Goal: Task Accomplishment & Management: Complete application form

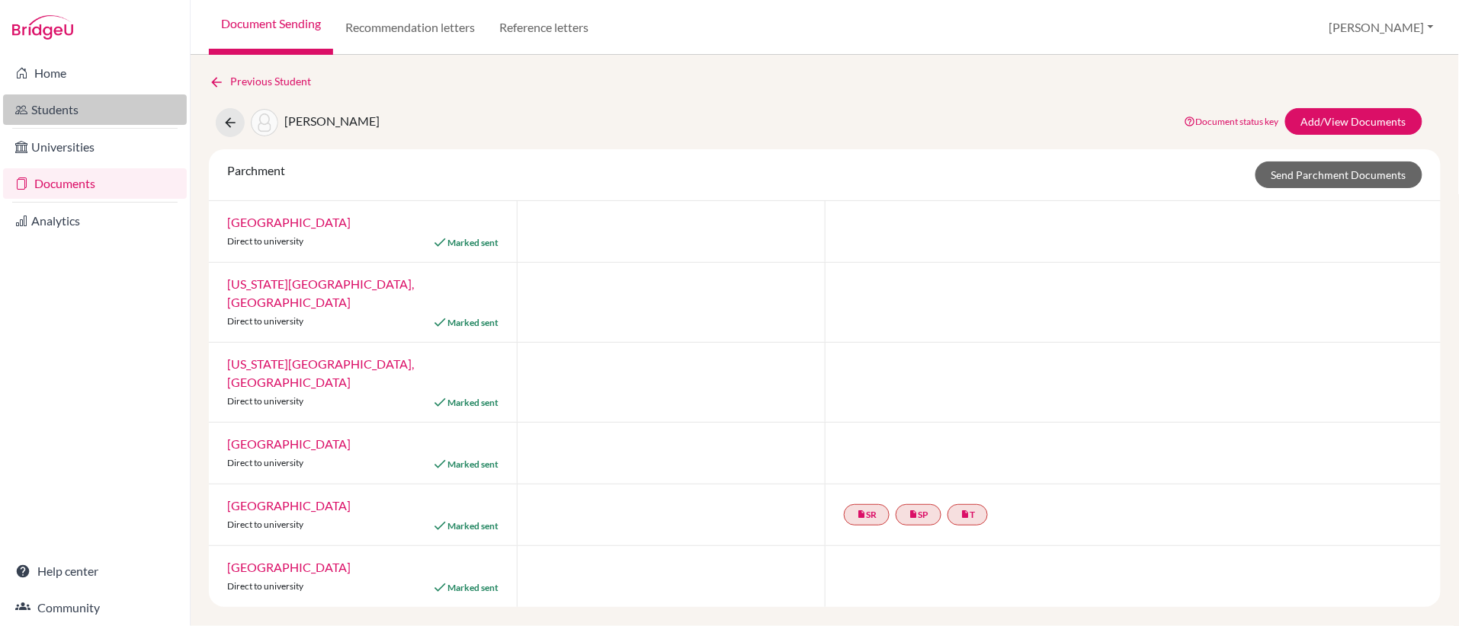
click at [57, 107] on link "Students" at bounding box center [95, 109] width 184 height 30
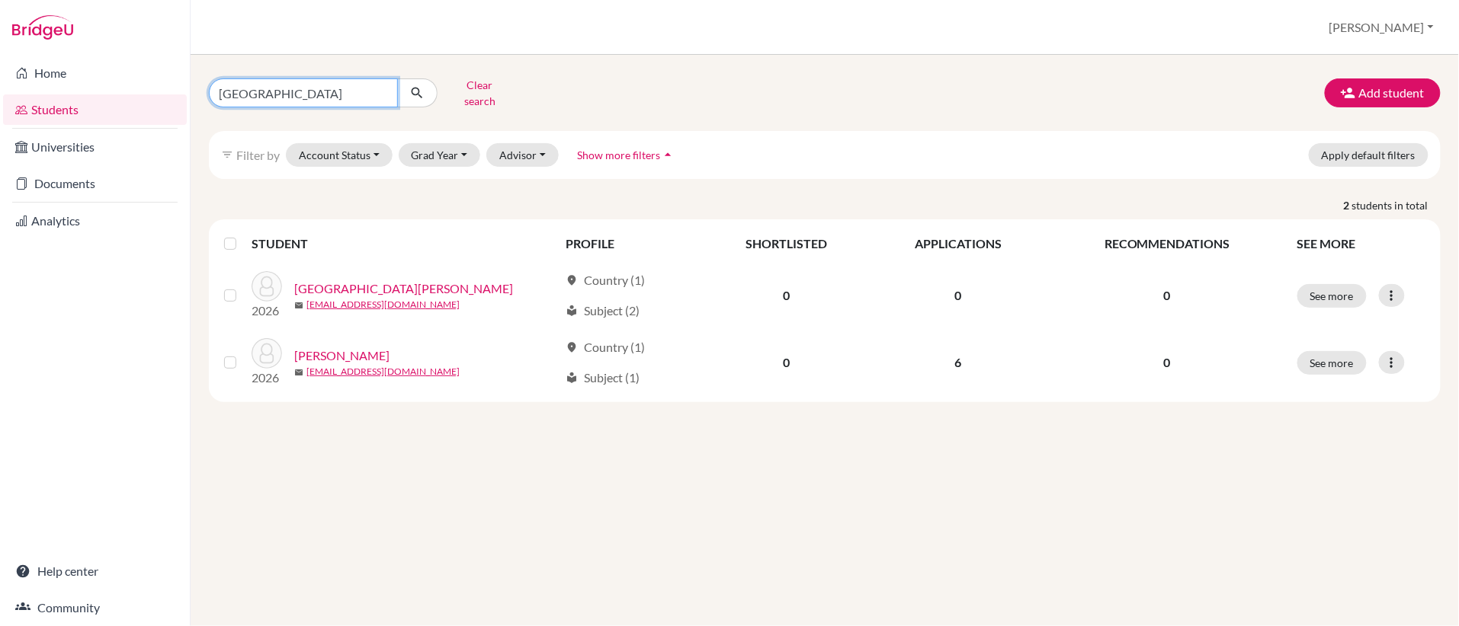
click at [377, 94] on input "[GEOGRAPHIC_DATA]" at bounding box center [303, 92] width 189 height 29
click at [1366, 94] on button "Add student" at bounding box center [1382, 92] width 116 height 29
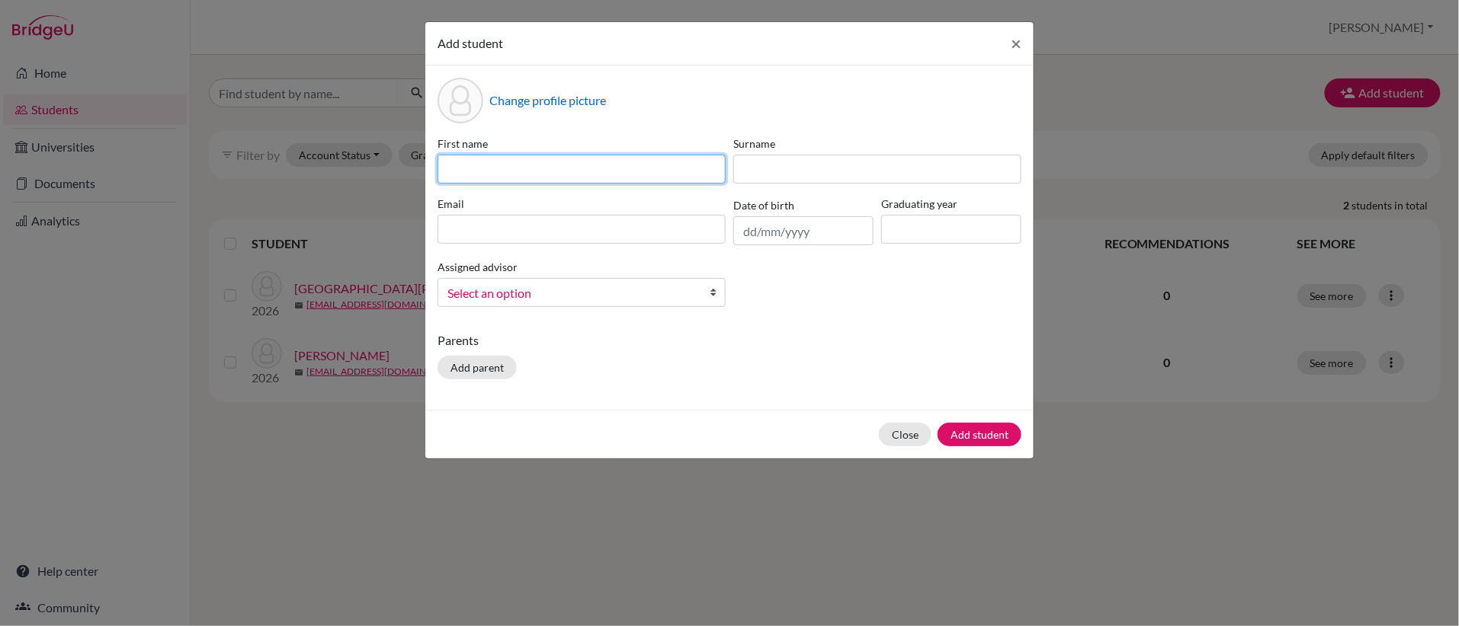
click at [694, 173] on input at bounding box center [581, 169] width 288 height 29
type input "Seveer"
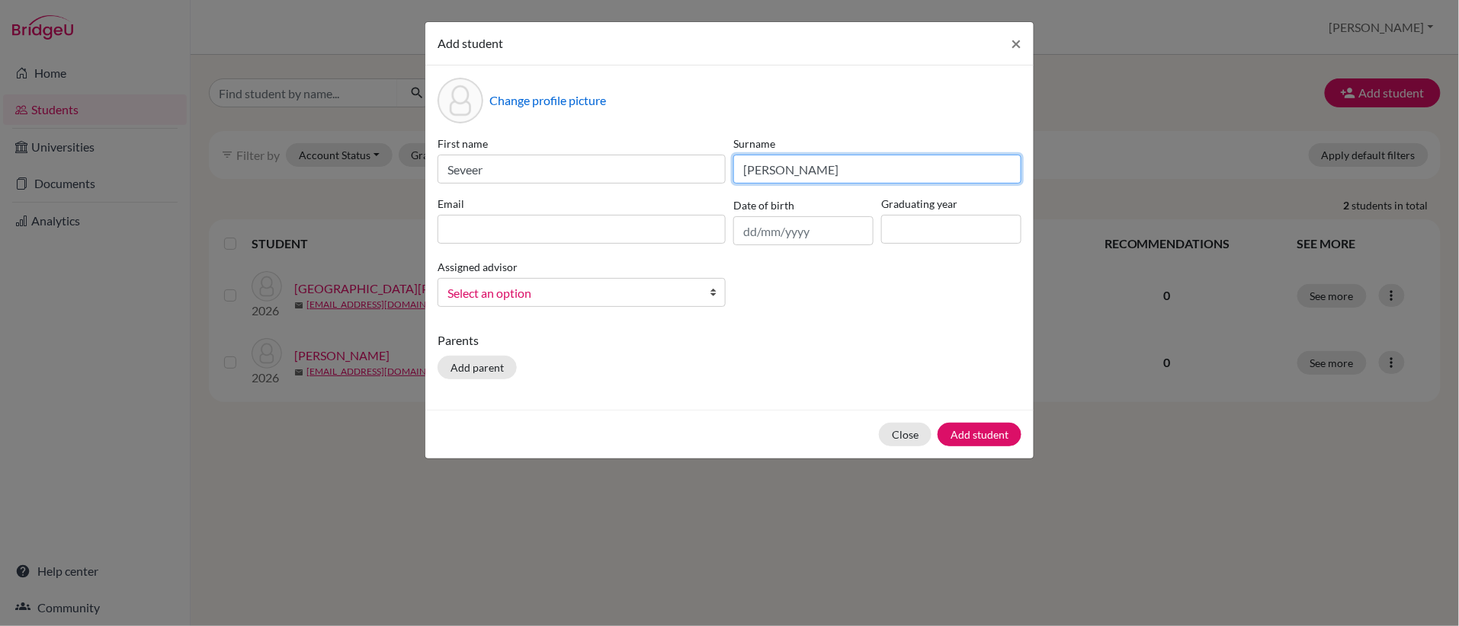
type input "Reeves"
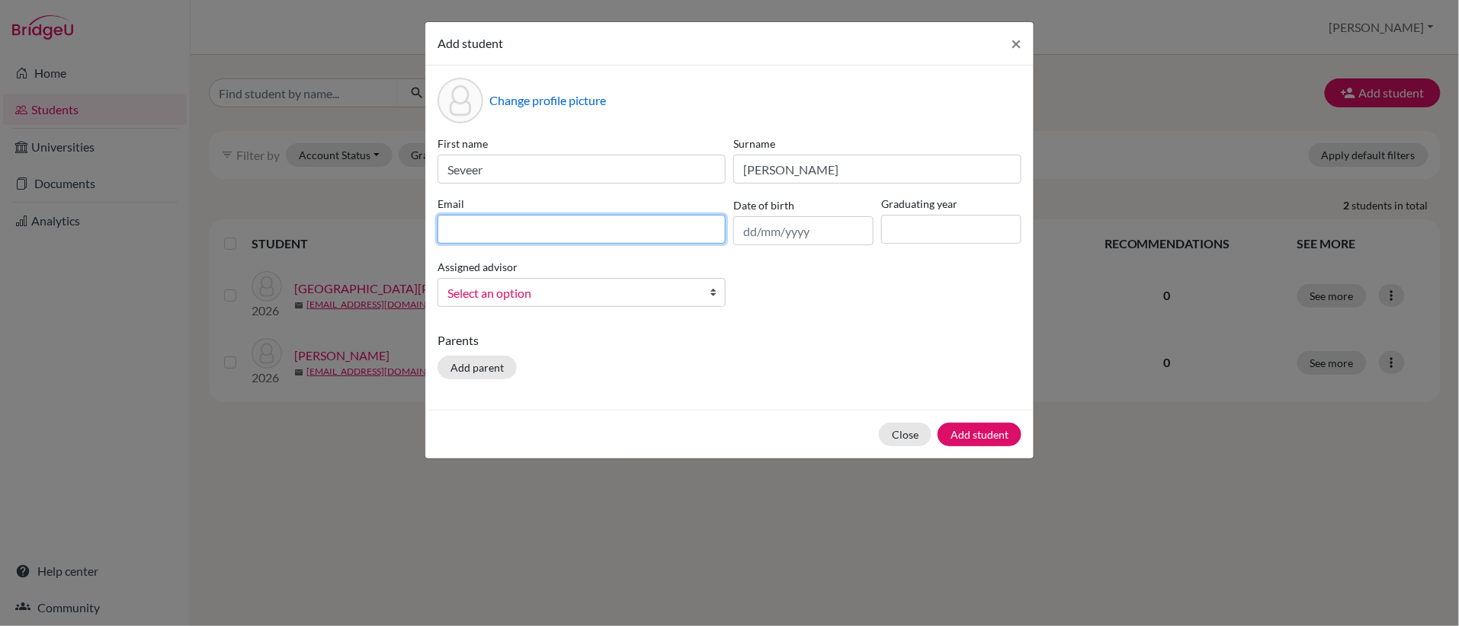
click at [632, 237] on input at bounding box center [581, 229] width 288 height 29
paste input "syorel08@gmail.com"
type input "syorel08@gmail.com"
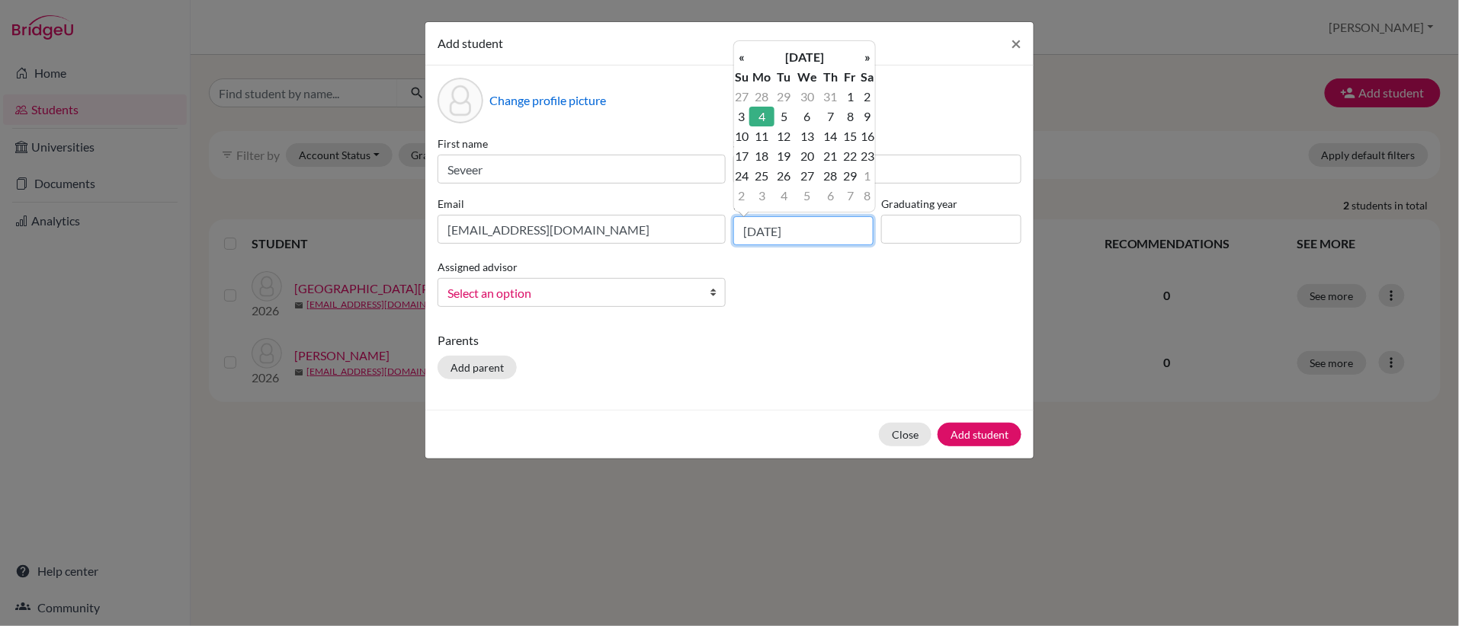
type input "04/02/2008"
click at [953, 226] on input at bounding box center [951, 229] width 140 height 29
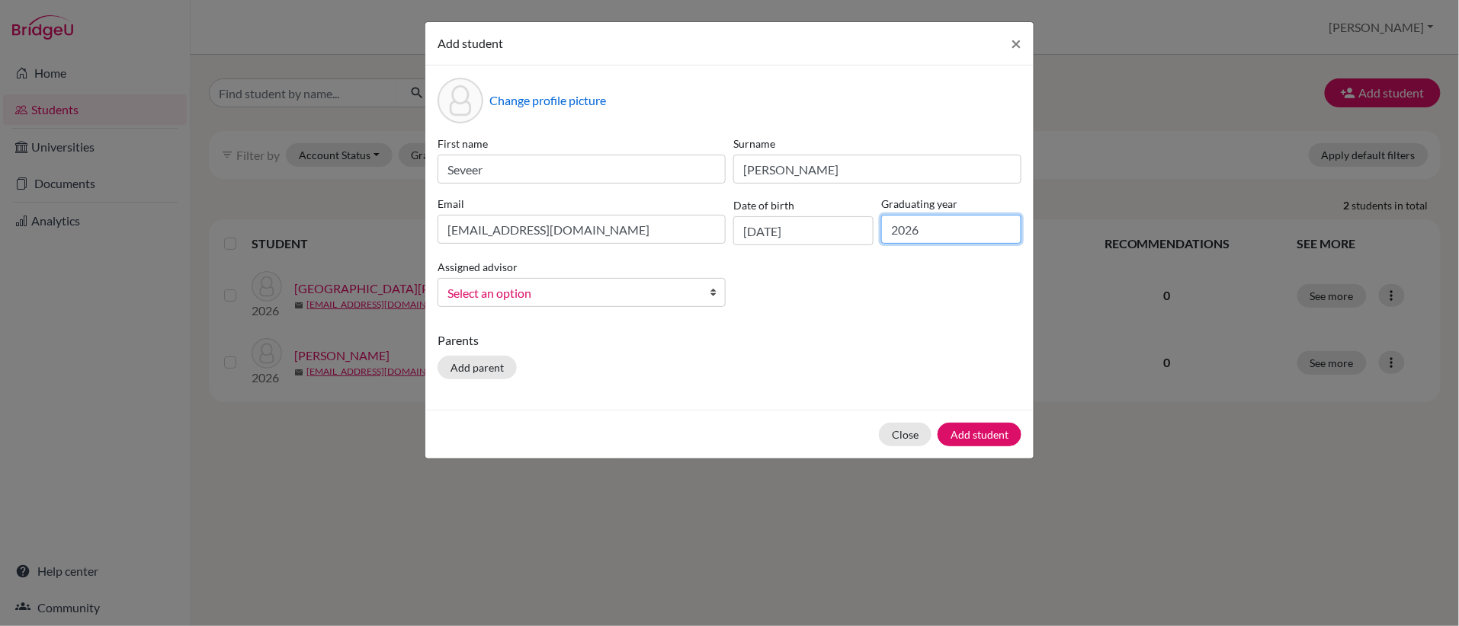
type input "2026"
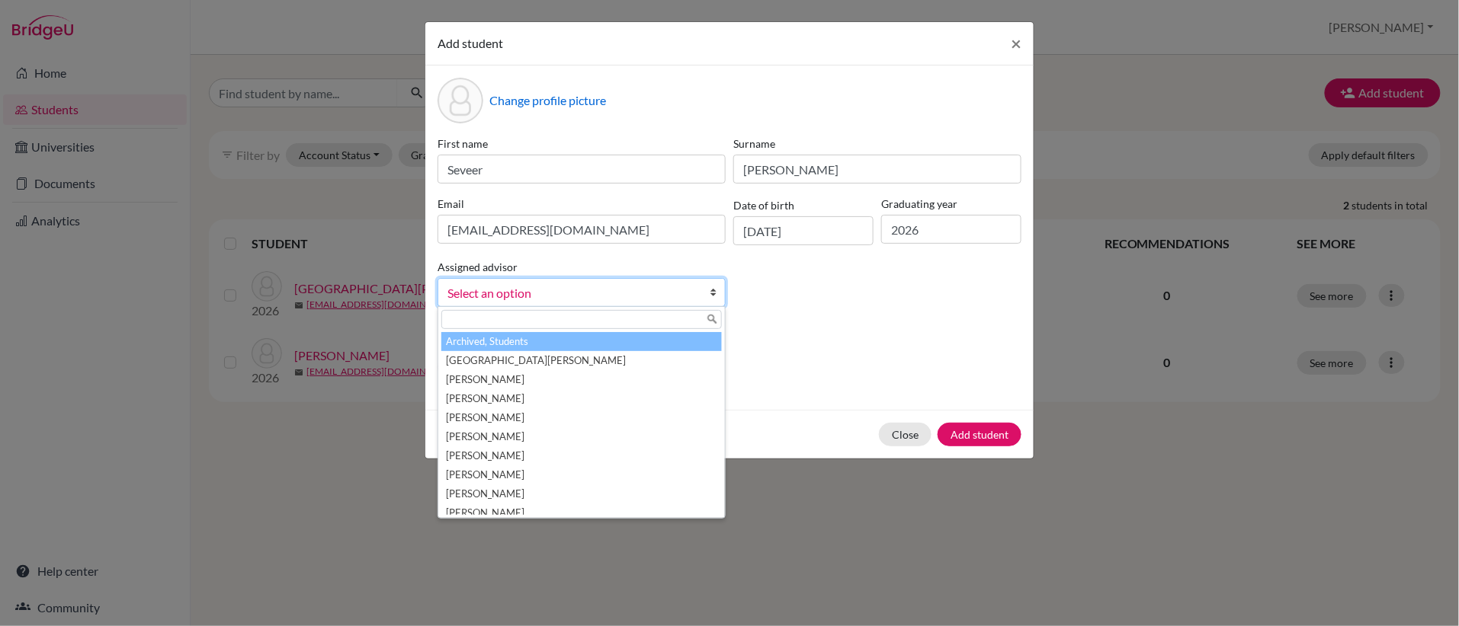
click at [686, 301] on span "Select an option" at bounding box center [571, 293] width 248 height 20
click at [882, 286] on div "First name Seveer Surname Reeves Email syorel08@gmail.com Date of birth 04/02/2…" at bounding box center [729, 228] width 591 height 184
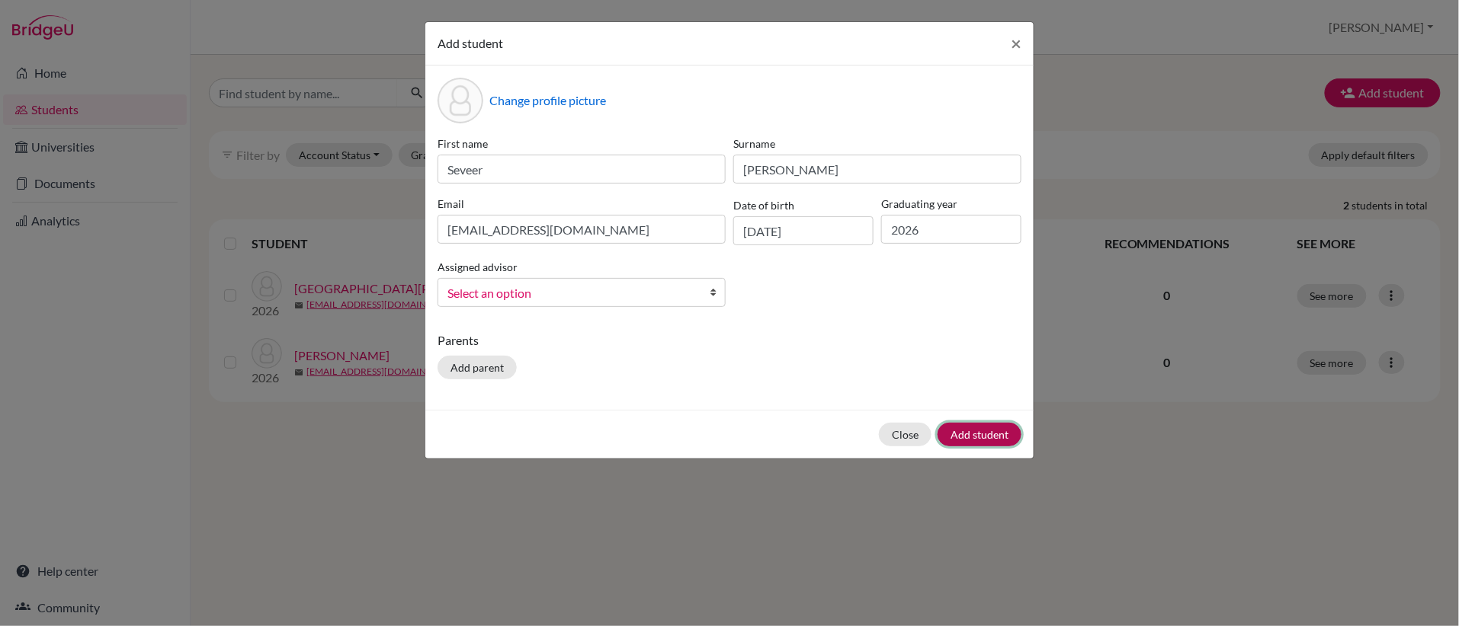
click at [984, 433] on button "Add student" at bounding box center [979, 435] width 84 height 24
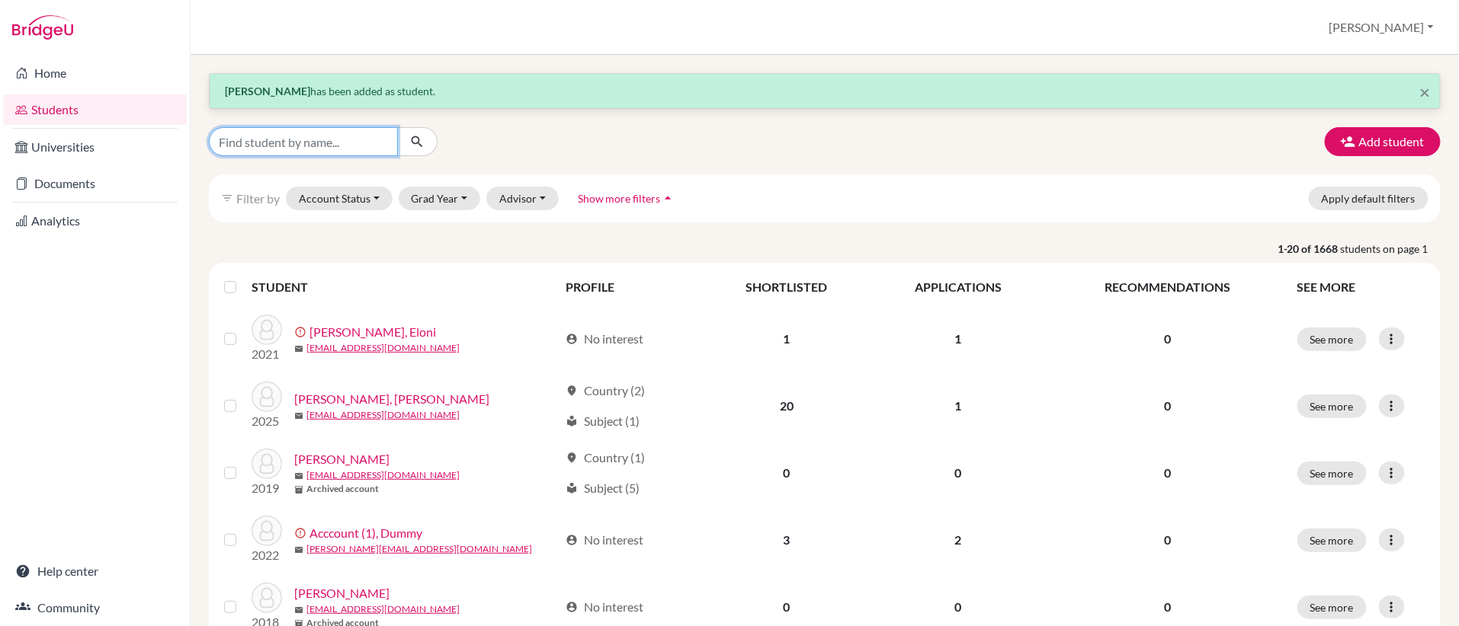
click at [362, 145] on input "Find student by name..." at bounding box center [303, 141] width 189 height 29
type input "reeves"
click at [420, 139] on icon "submit" at bounding box center [416, 141] width 15 height 15
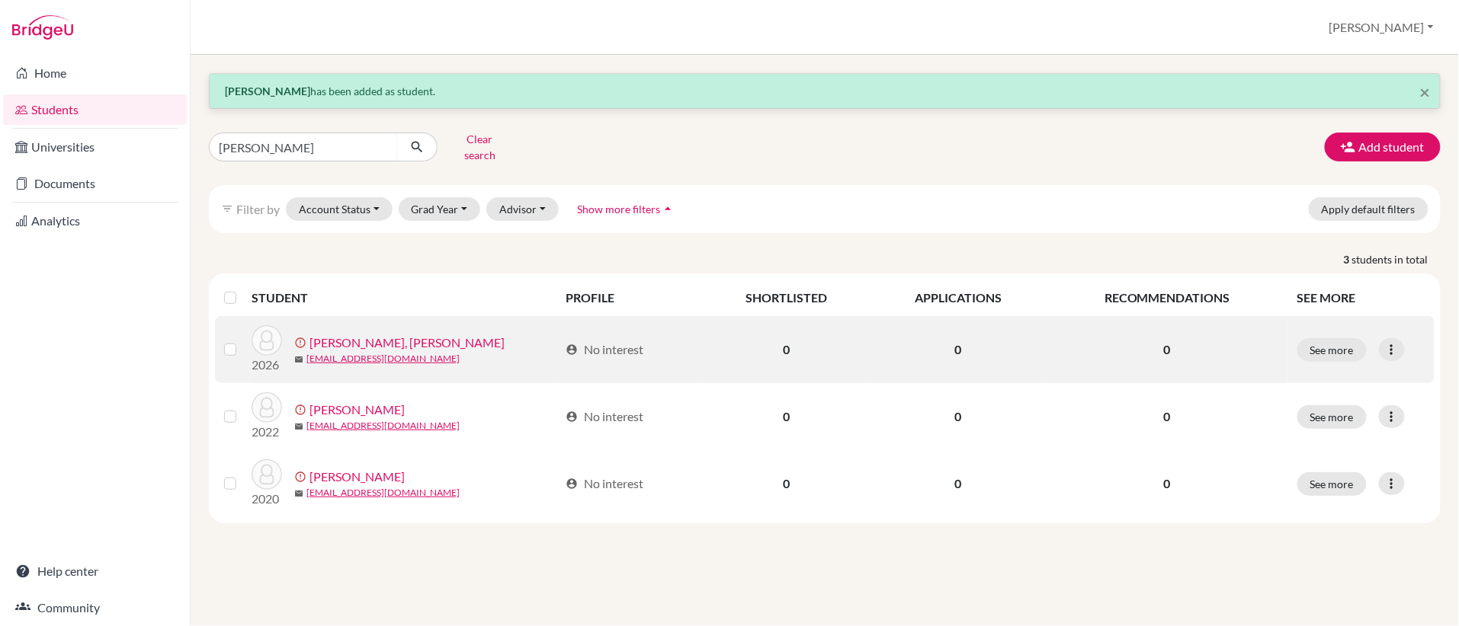
click at [363, 344] on link "[PERSON_NAME], [PERSON_NAME]" at bounding box center [406, 343] width 195 height 18
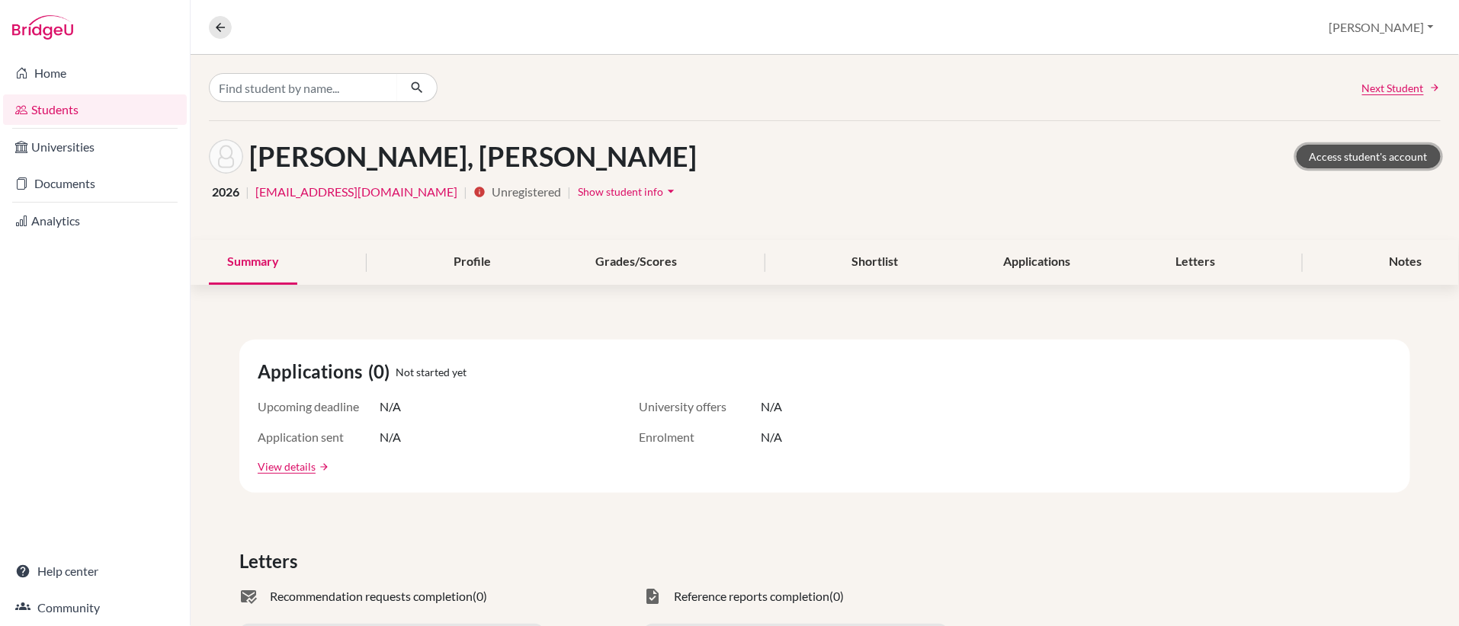
click at [1352, 157] on link "Access student's account" at bounding box center [1368, 157] width 144 height 24
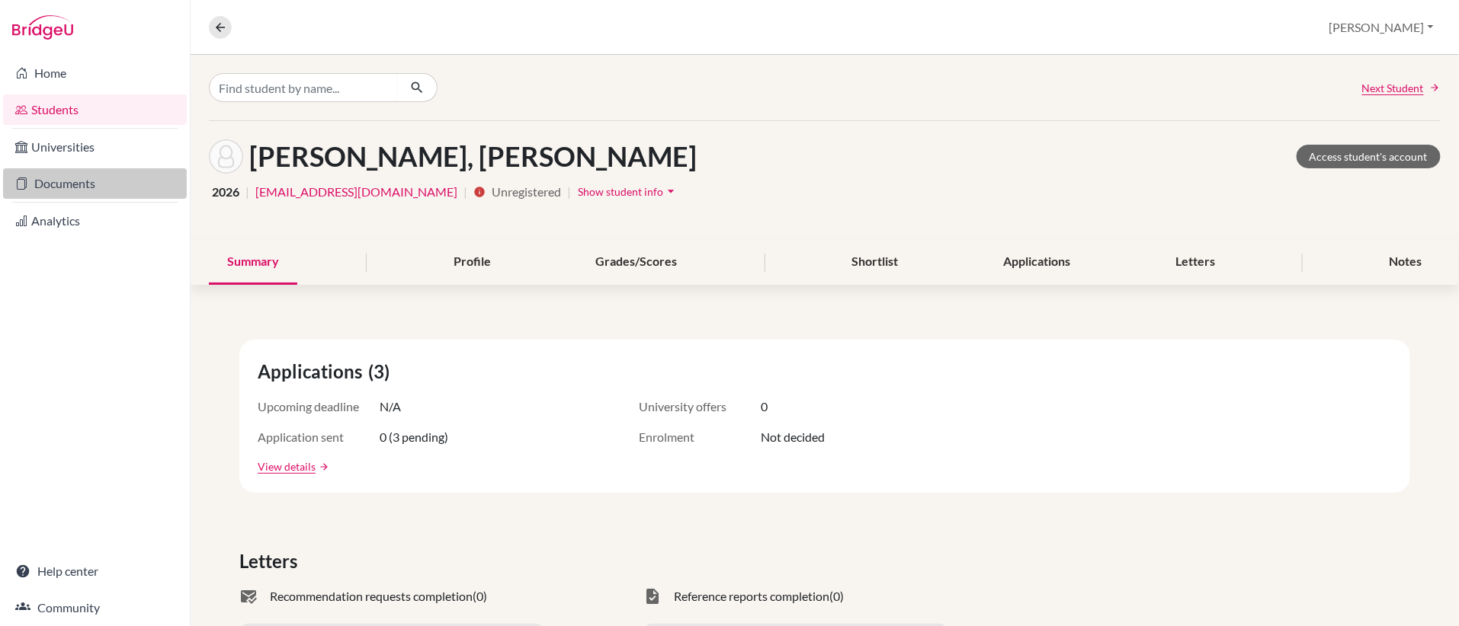
click at [98, 186] on link "Documents" at bounding box center [95, 183] width 184 height 30
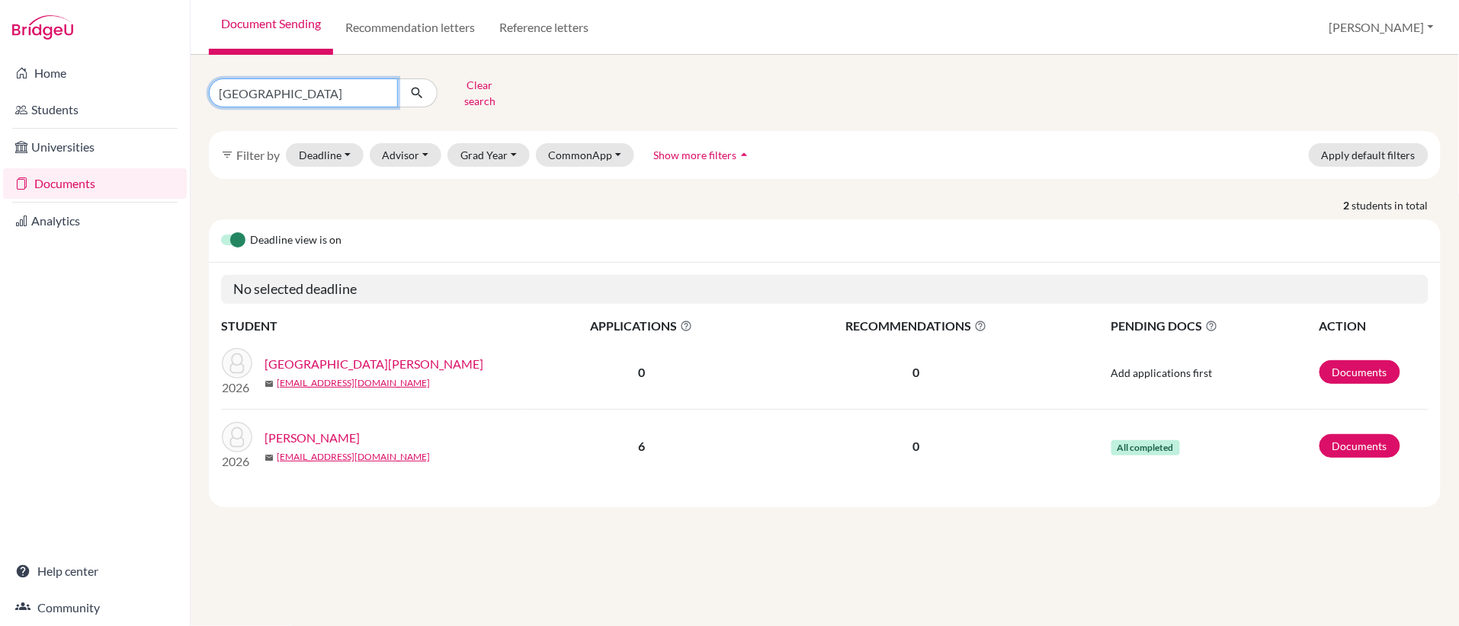
click at [383, 93] on input "[GEOGRAPHIC_DATA]" at bounding box center [303, 92] width 189 height 29
type input "seever"
click button "submit" at bounding box center [417, 92] width 40 height 29
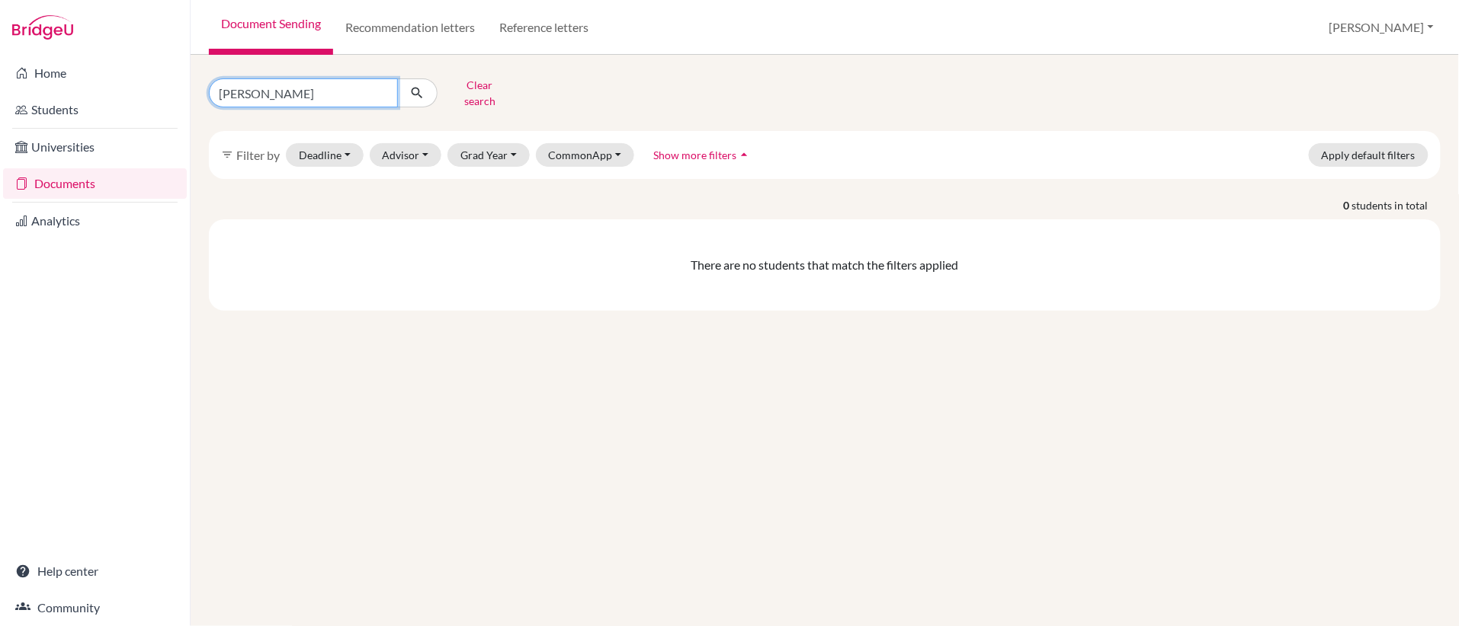
click at [324, 98] on input "seever" at bounding box center [303, 92] width 189 height 29
type input "s"
type input "reeves"
click button "submit" at bounding box center [417, 92] width 40 height 29
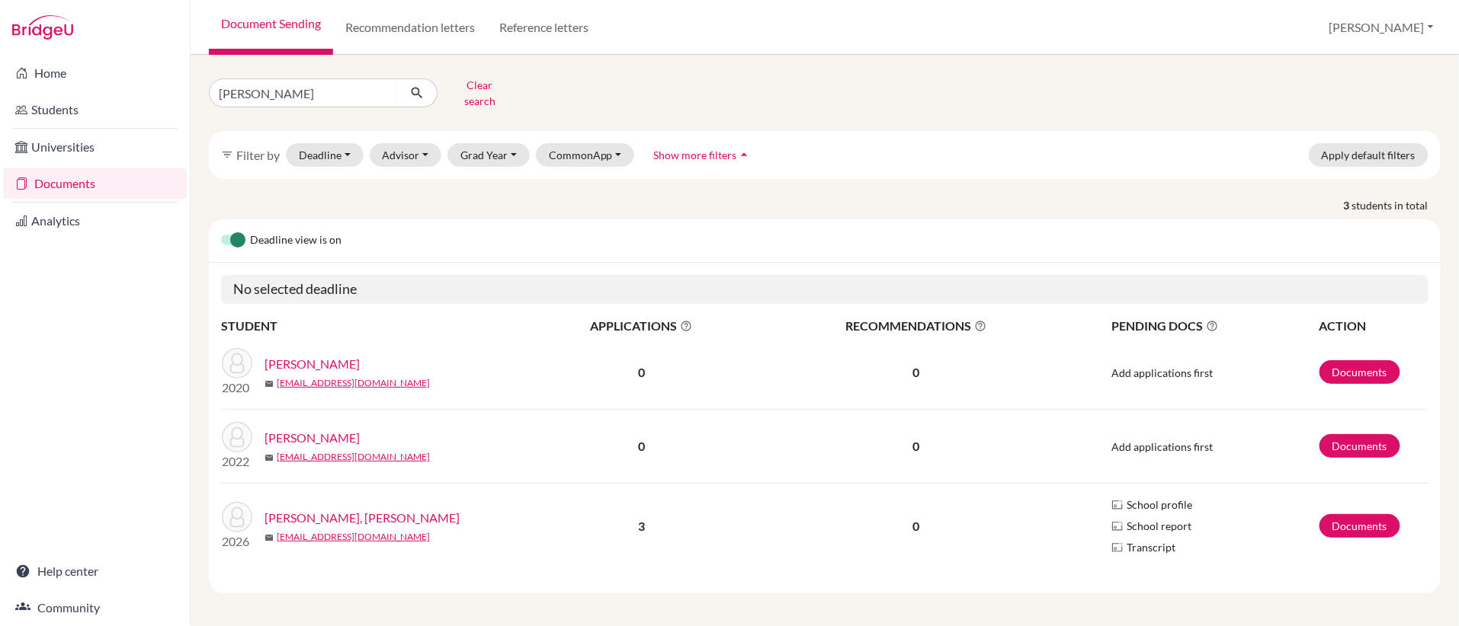
click at [287, 515] on link "[PERSON_NAME], [PERSON_NAME]" at bounding box center [361, 518] width 195 height 18
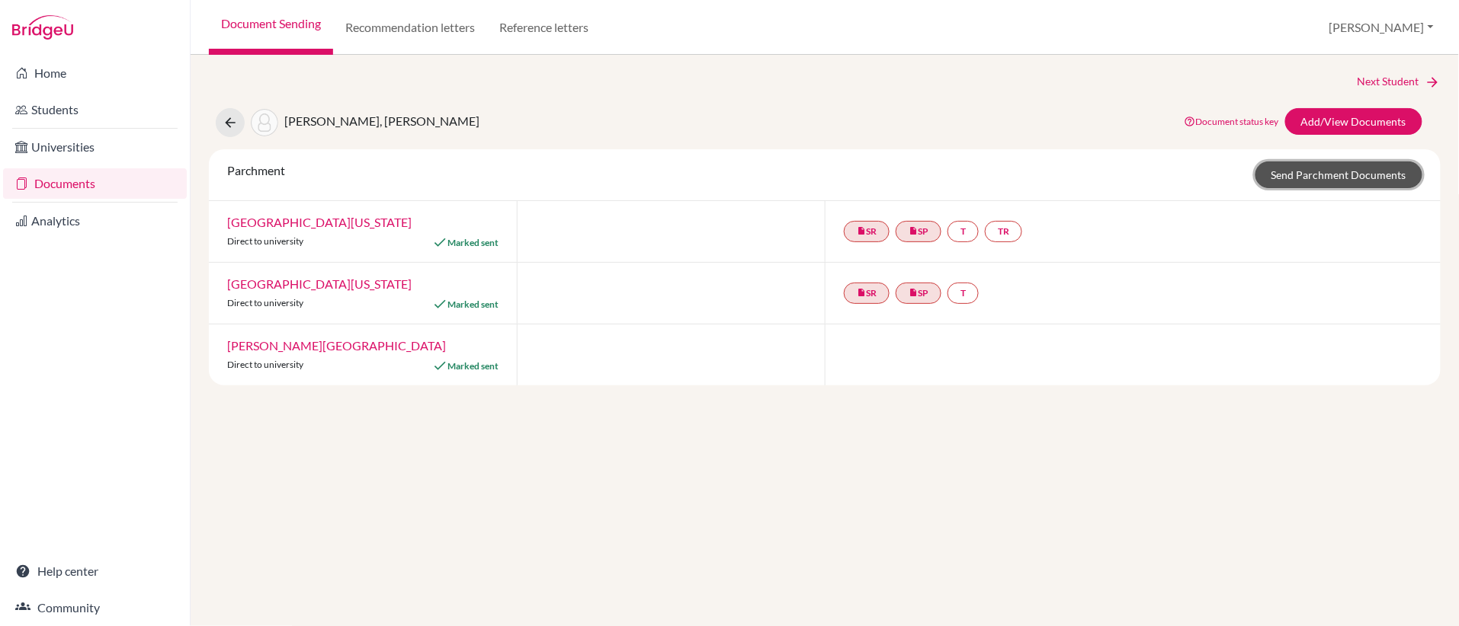
click at [1324, 174] on link "Send Parchment Documents" at bounding box center [1338, 175] width 167 height 27
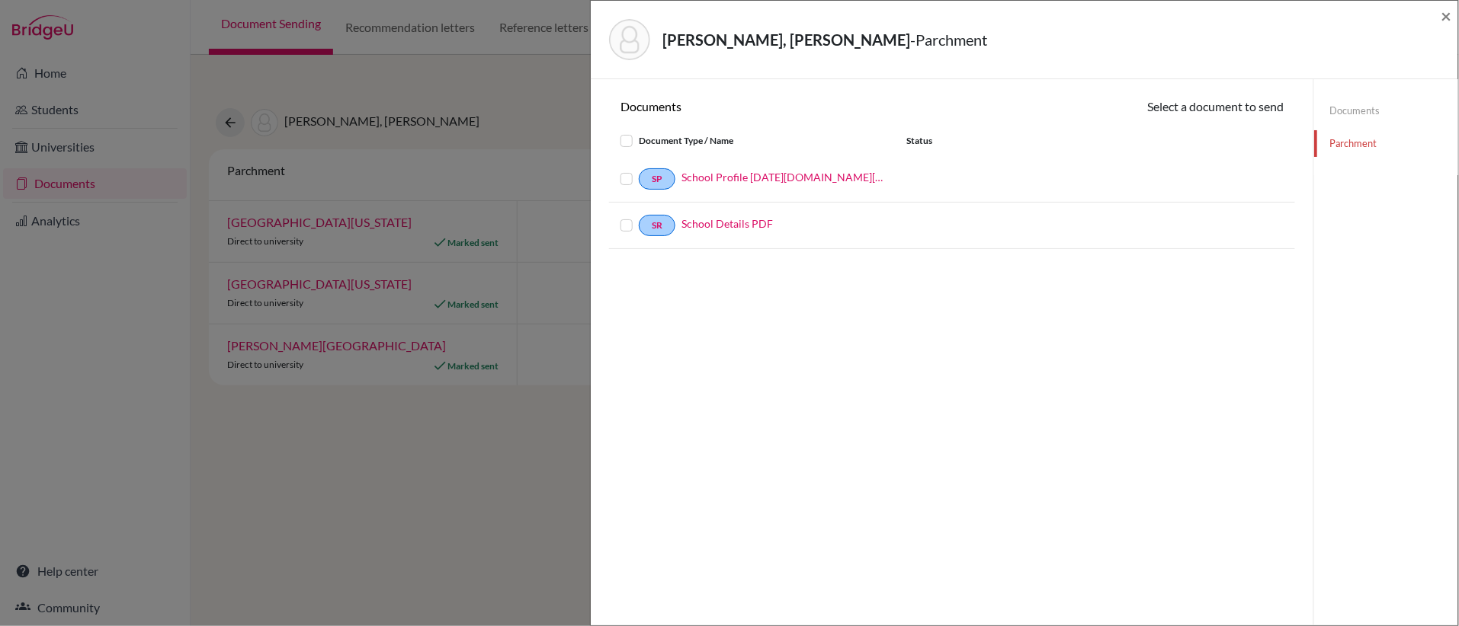
click at [1370, 110] on link "Documents" at bounding box center [1386, 111] width 144 height 27
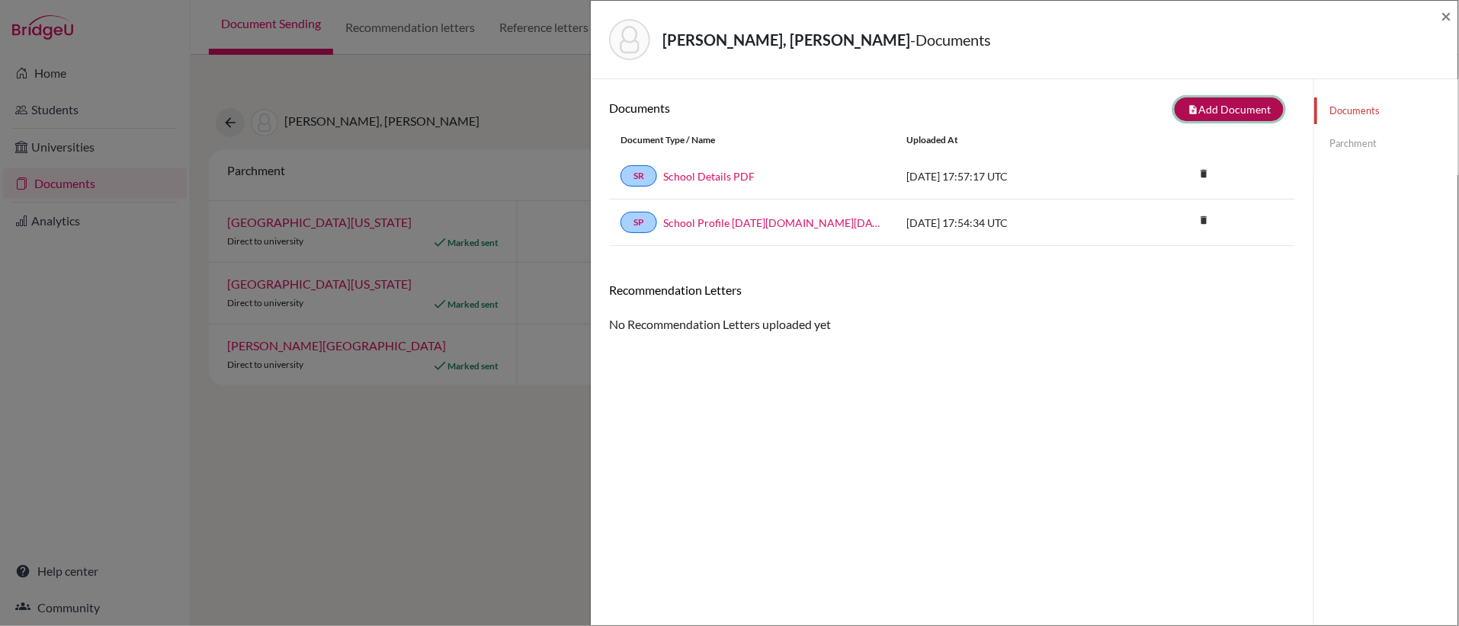
click at [1255, 108] on button "note_add Add Document" at bounding box center [1228, 110] width 109 height 24
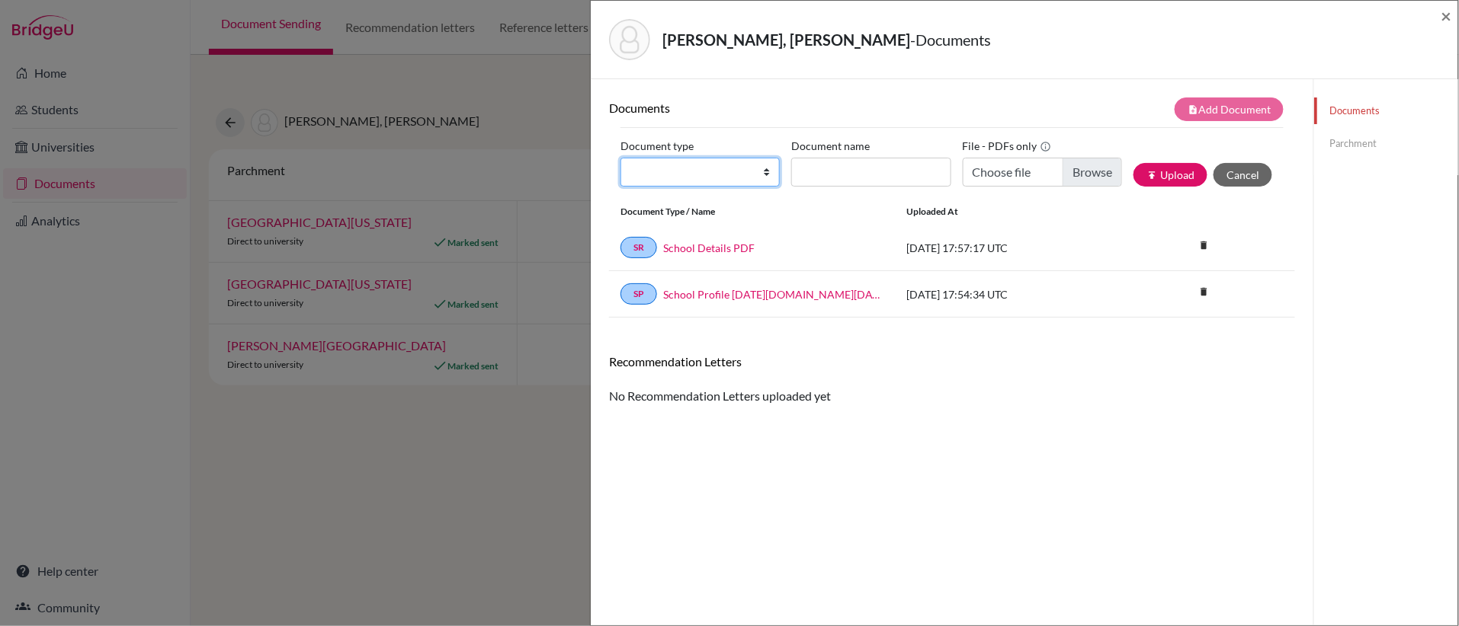
click at [760, 173] on select "Change explanation for Common App reports Counselor recommendation Internationa…" at bounding box center [699, 172] width 159 height 29
select select "2"
click at [621, 159] on select "Change explanation for Common App reports Counselor recommendation Internationa…" at bounding box center [699, 172] width 159 height 29
click at [854, 182] on input "Document name" at bounding box center [870, 172] width 159 height 29
type input "Initial Transcript"
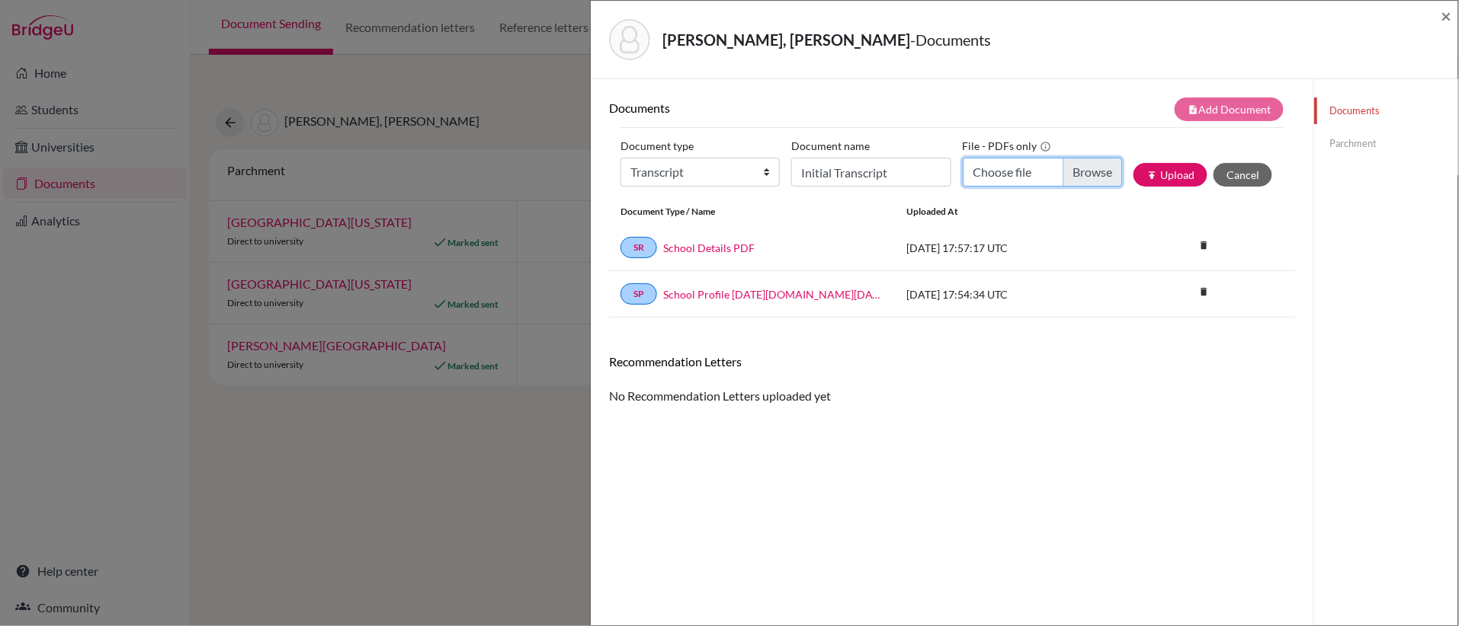
click at [1085, 175] on input "Choose file" at bounding box center [1041, 172] width 159 height 29
type input "C:\fakepath\Revees, [PERSON_NAME] - Transcript.pdf"
click at [1179, 168] on button "publish Upload" at bounding box center [1170, 175] width 74 height 24
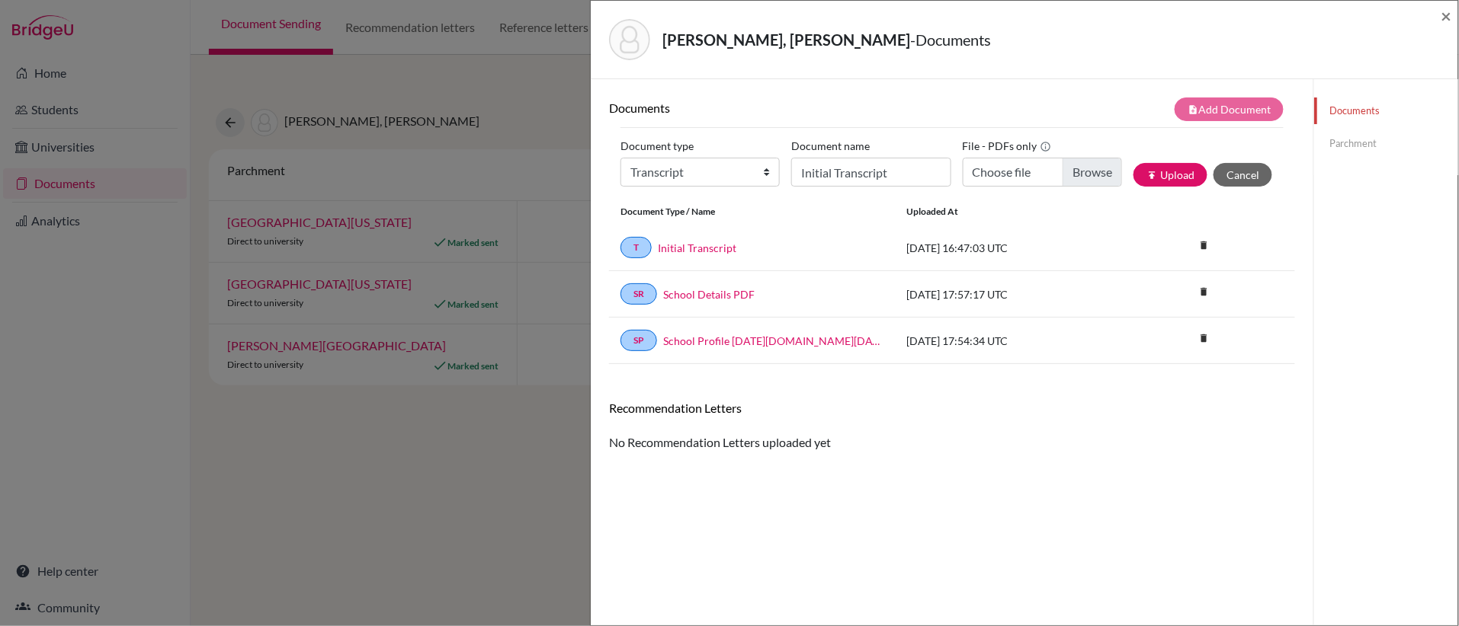
click at [1351, 141] on link "Parchment" at bounding box center [1386, 143] width 144 height 27
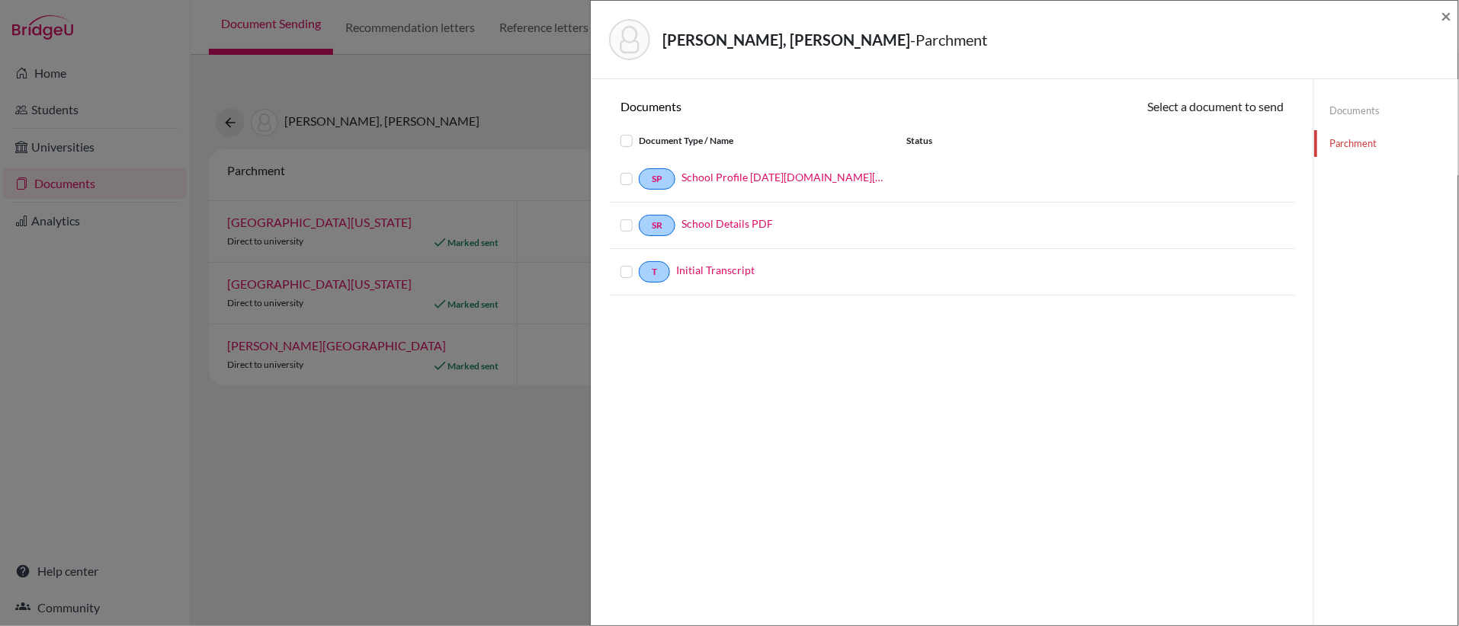
click at [639, 170] on label at bounding box center [639, 170] width 0 height 0
click at [0, 0] on input "checkbox" at bounding box center [0, 0] width 0 height 0
click at [639, 264] on label at bounding box center [639, 264] width 0 height 0
click at [0, 0] on input "checkbox" at bounding box center [0, 0] width 0 height 0
click at [1250, 108] on button "Continue" at bounding box center [1241, 110] width 85 height 24
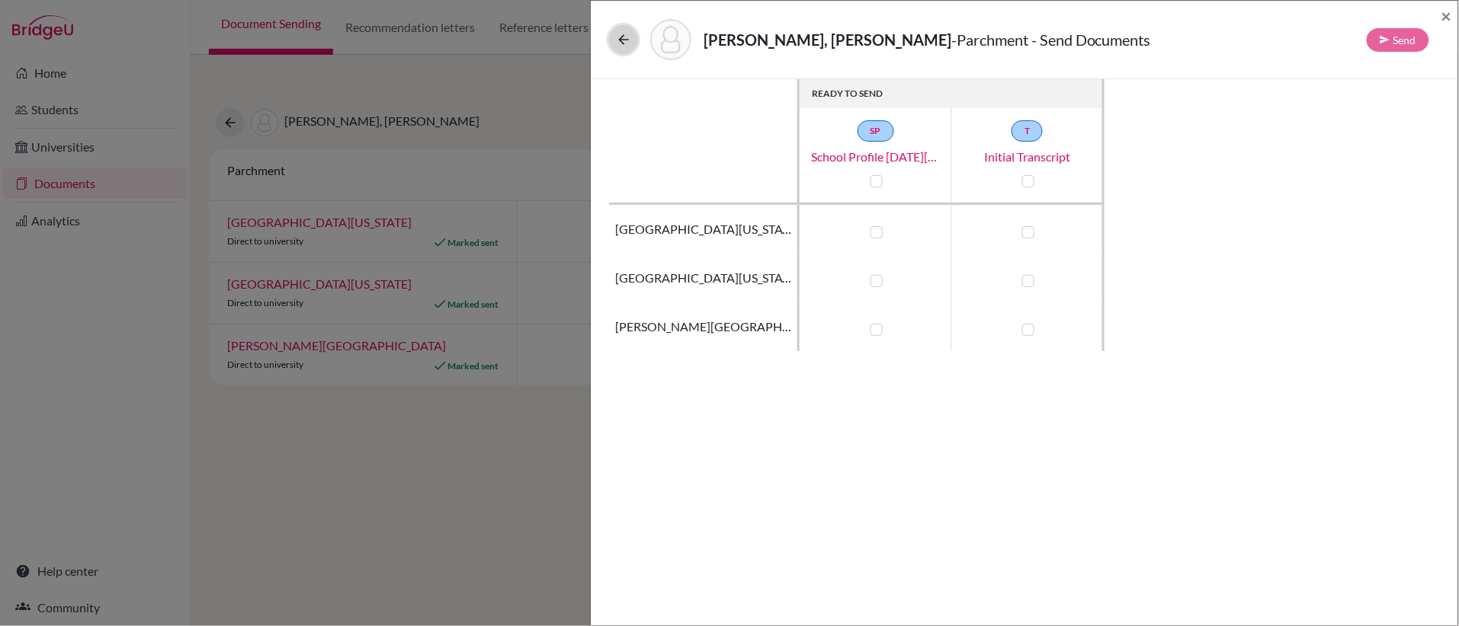
click at [627, 33] on icon at bounding box center [623, 39] width 15 height 15
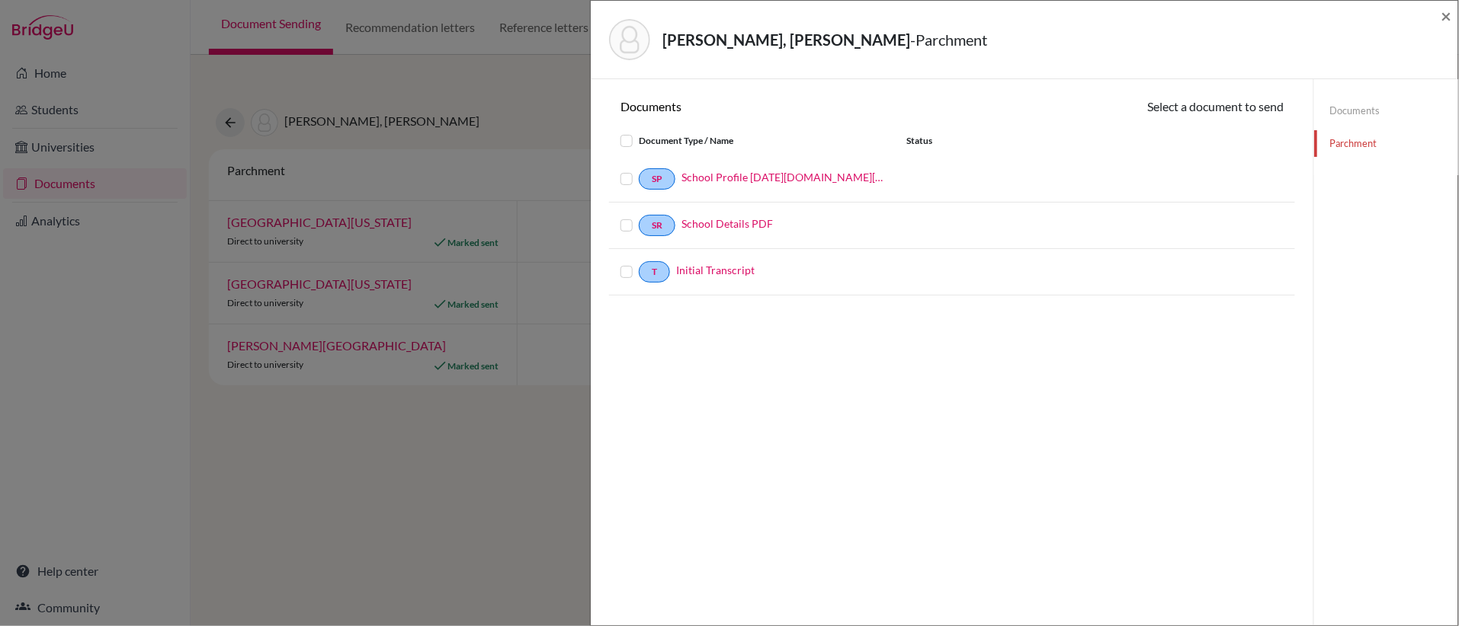
click at [639, 170] on label at bounding box center [639, 170] width 0 height 0
click at [0, 0] on input "checkbox" at bounding box center [0, 0] width 0 height 0
click at [639, 218] on label at bounding box center [639, 218] width 0 height 0
click at [0, 0] on input "checkbox" at bounding box center [0, 0] width 0 height 0
click at [639, 264] on label at bounding box center [639, 264] width 0 height 0
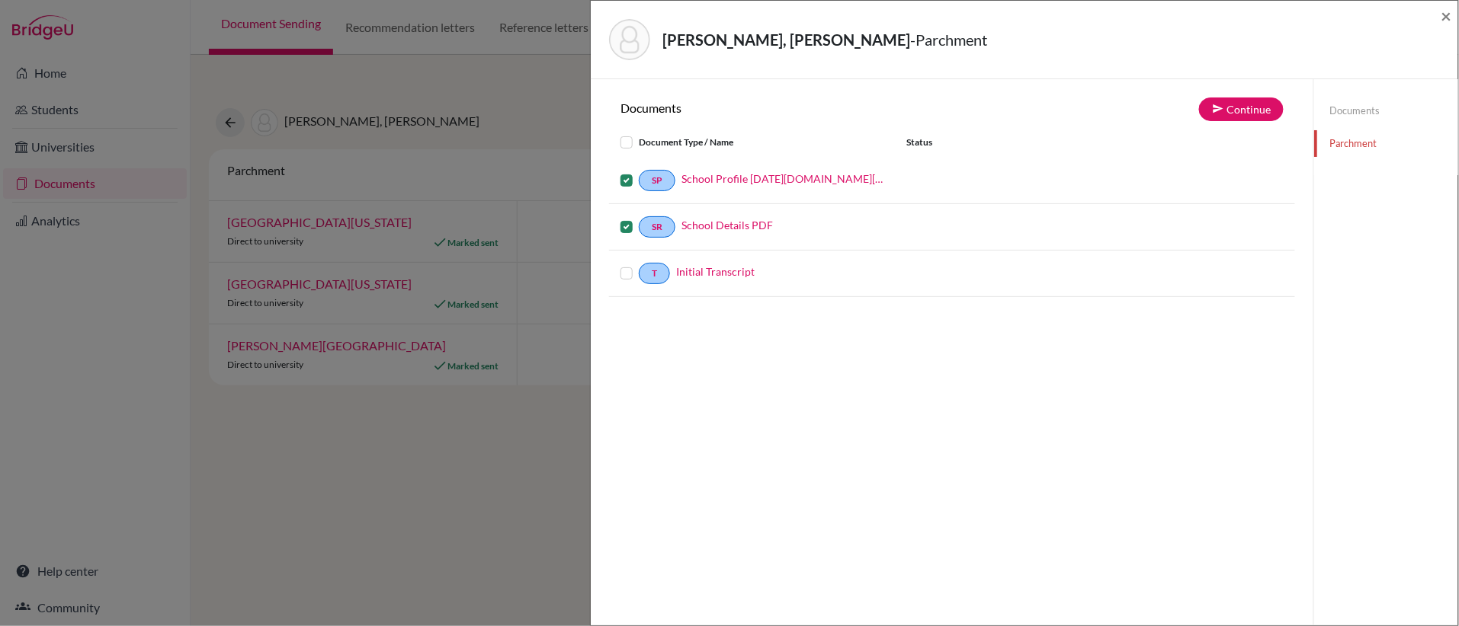
click at [0, 0] on input "checkbox" at bounding box center [0, 0] width 0 height 0
click at [1263, 114] on button "Continue" at bounding box center [1241, 110] width 85 height 24
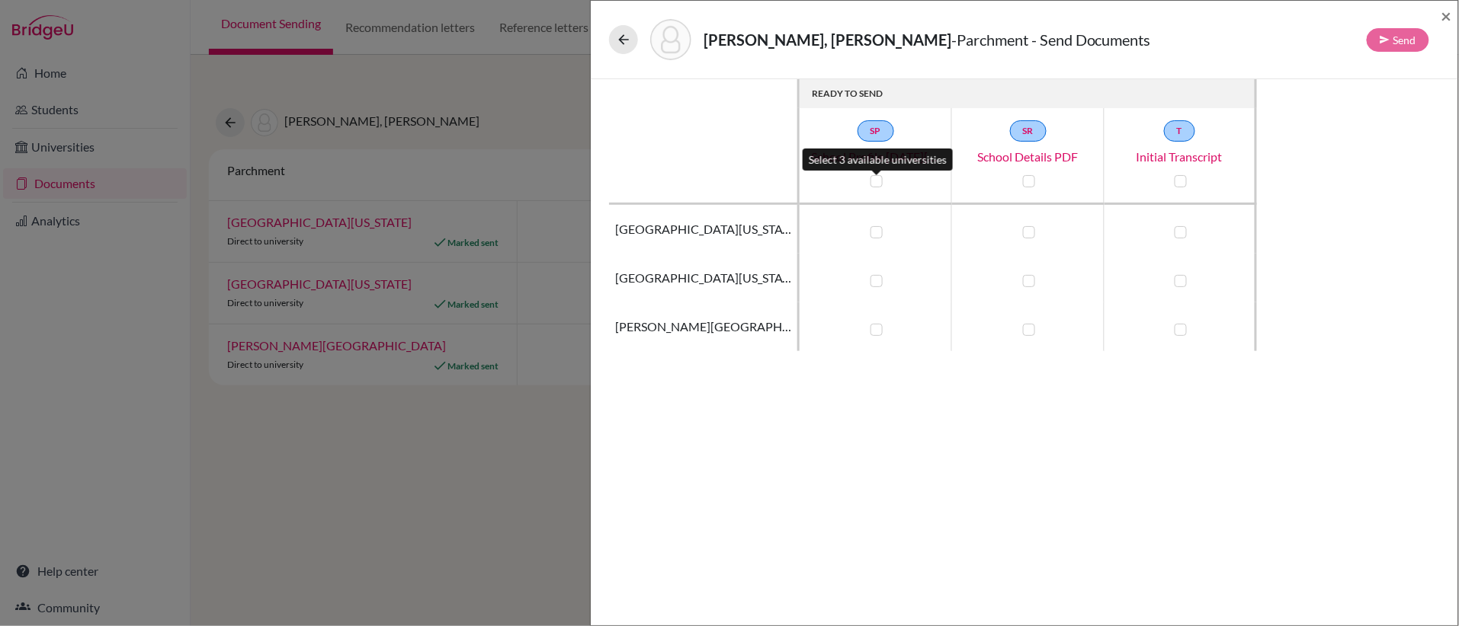
click at [875, 179] on label at bounding box center [876, 181] width 12 height 12
click at [875, 179] on input "checkbox" at bounding box center [872, 179] width 12 height 15
checkbox input "true"
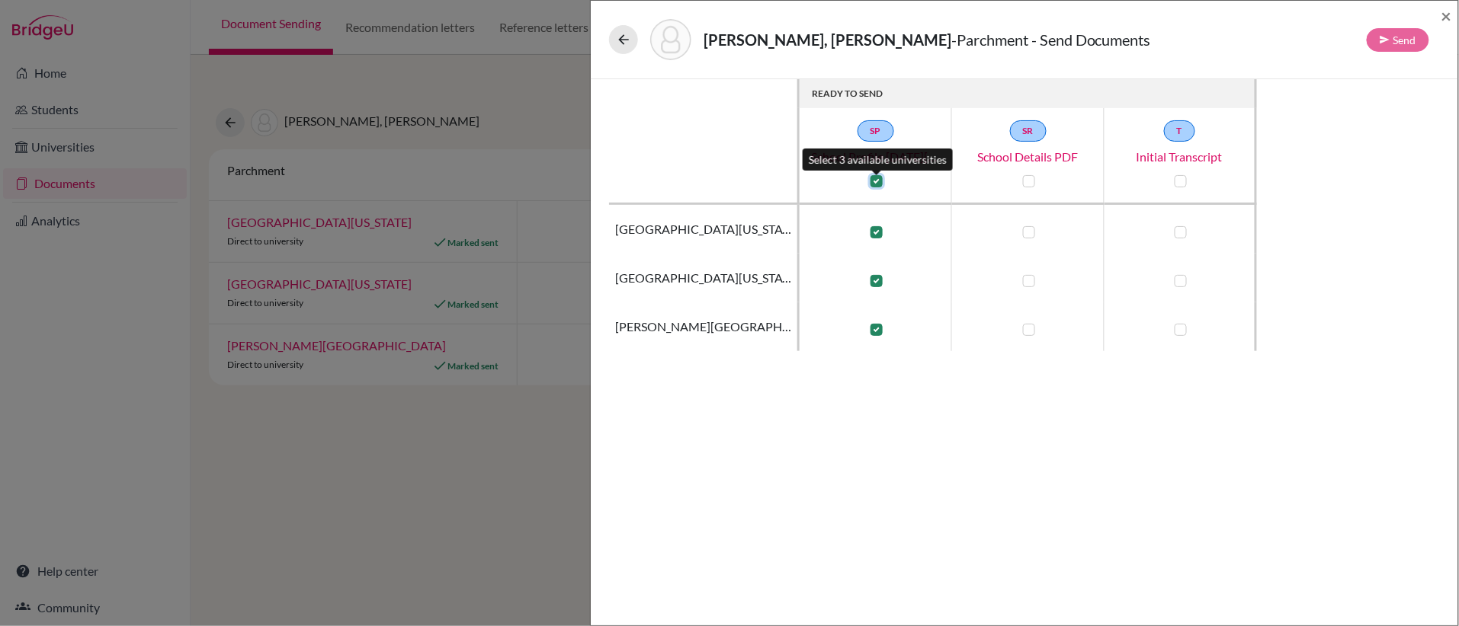
checkbox input "true"
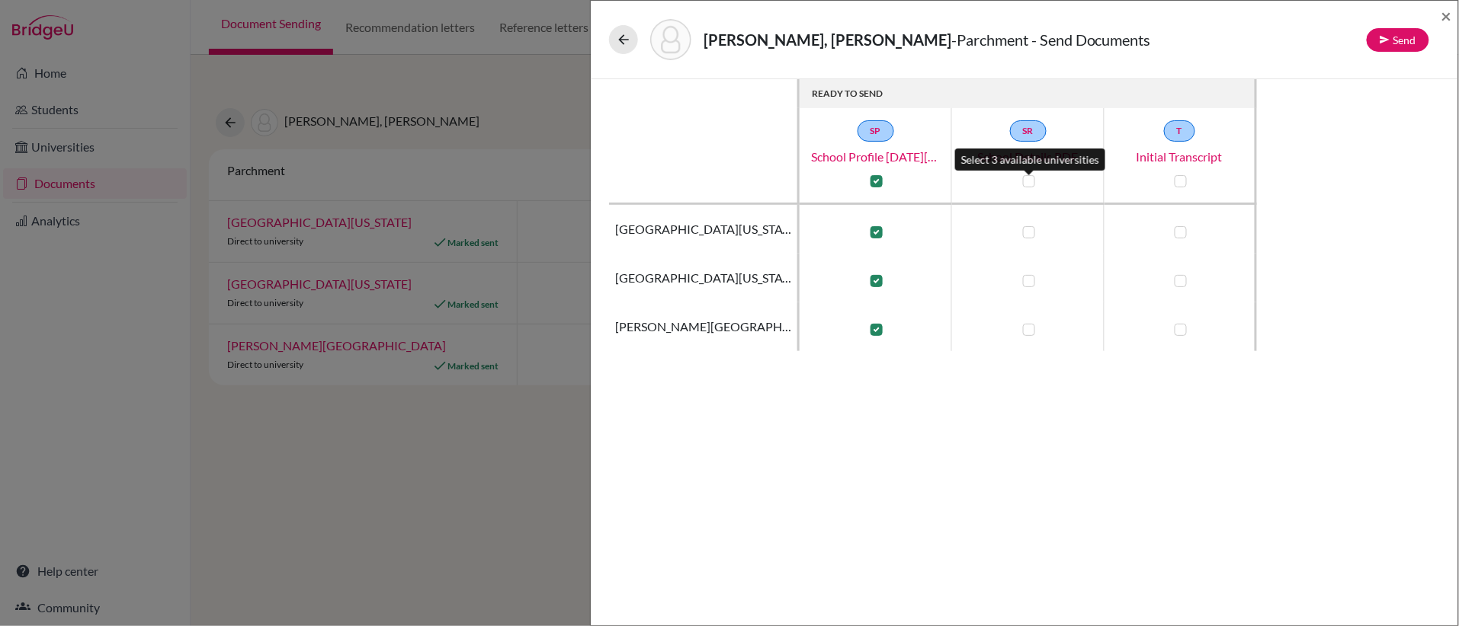
click at [1026, 184] on label at bounding box center [1029, 181] width 12 height 12
click at [1026, 184] on input "checkbox" at bounding box center [1025, 179] width 12 height 15
checkbox input "true"
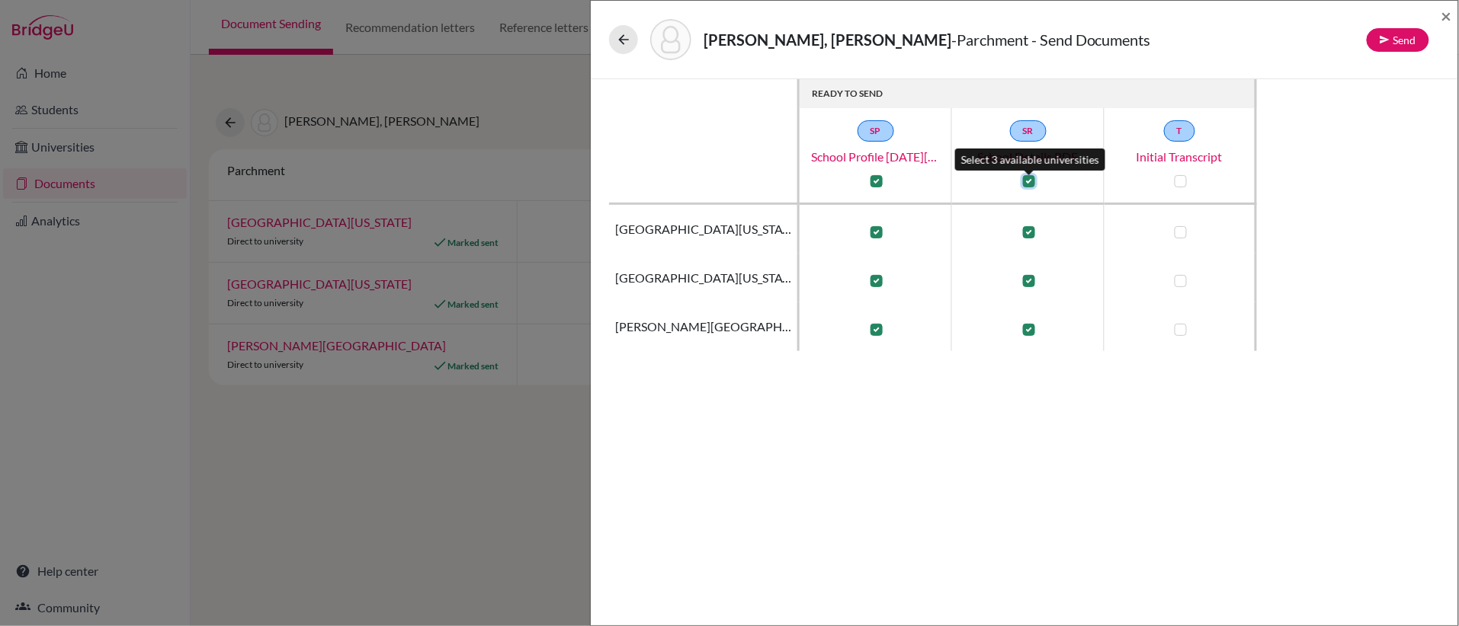
checkbox input "true"
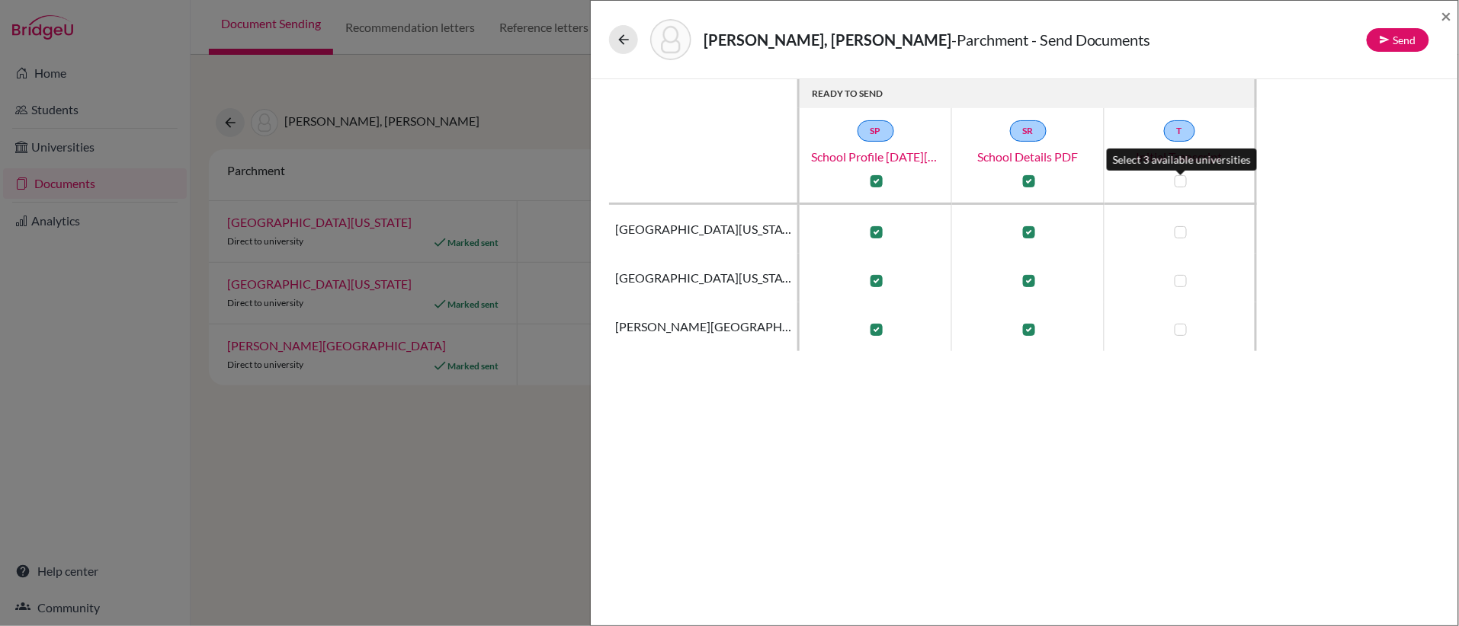
click at [1183, 181] on label at bounding box center [1180, 181] width 12 height 12
click at [1183, 181] on input "checkbox" at bounding box center [1176, 179] width 12 height 15
checkbox input "true"
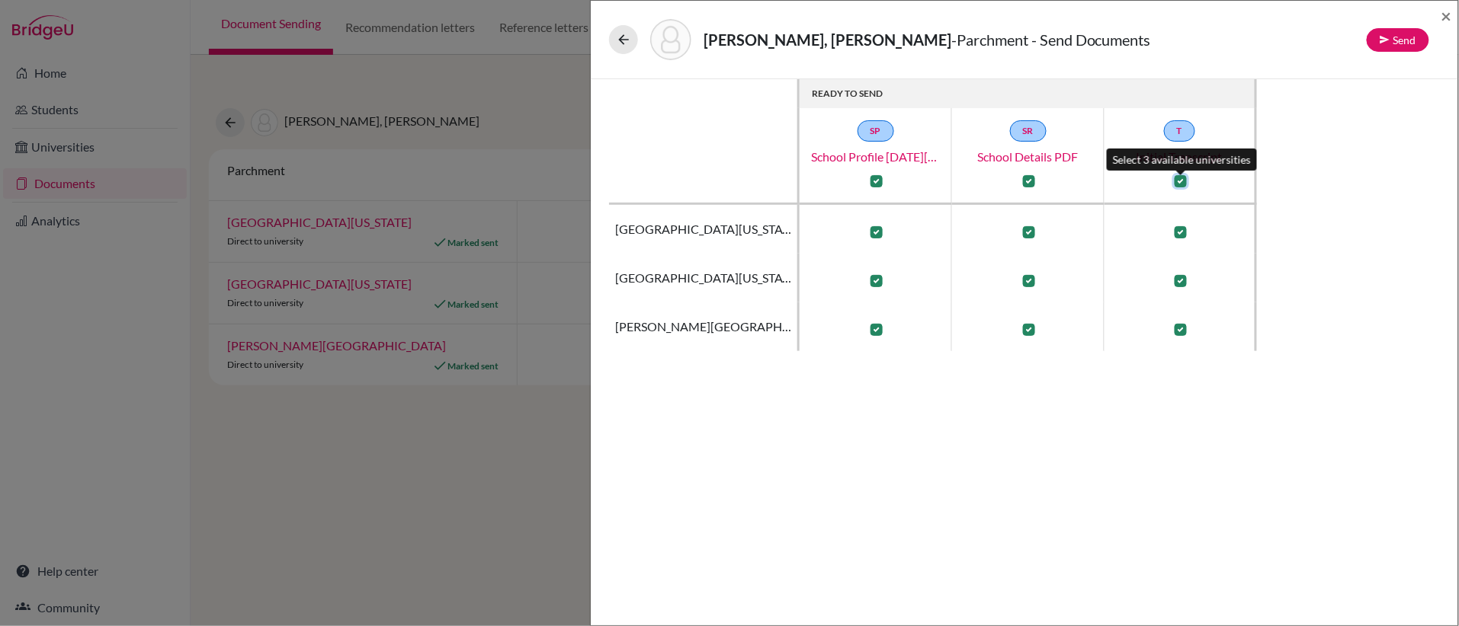
checkbox input "true"
click at [1412, 39] on button "Send" at bounding box center [1397, 40] width 62 height 24
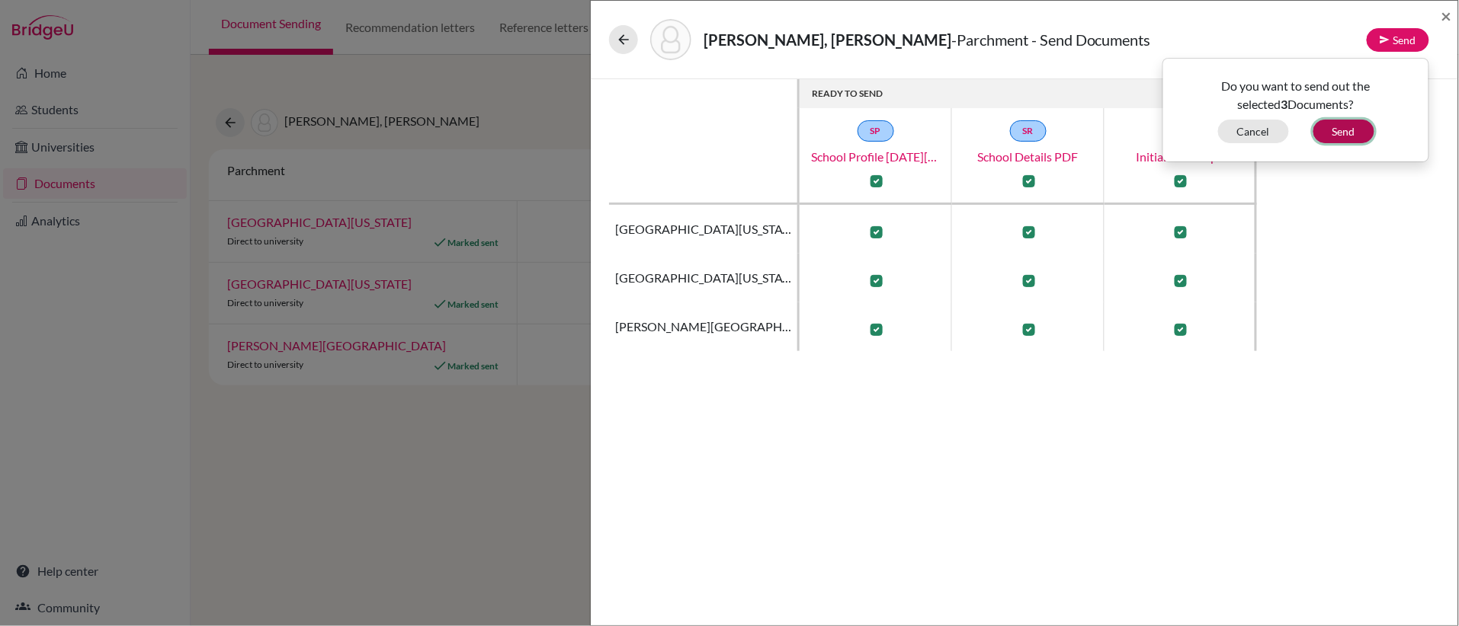
click at [1346, 133] on button "Send" at bounding box center [1343, 132] width 61 height 24
checkbox input "false"
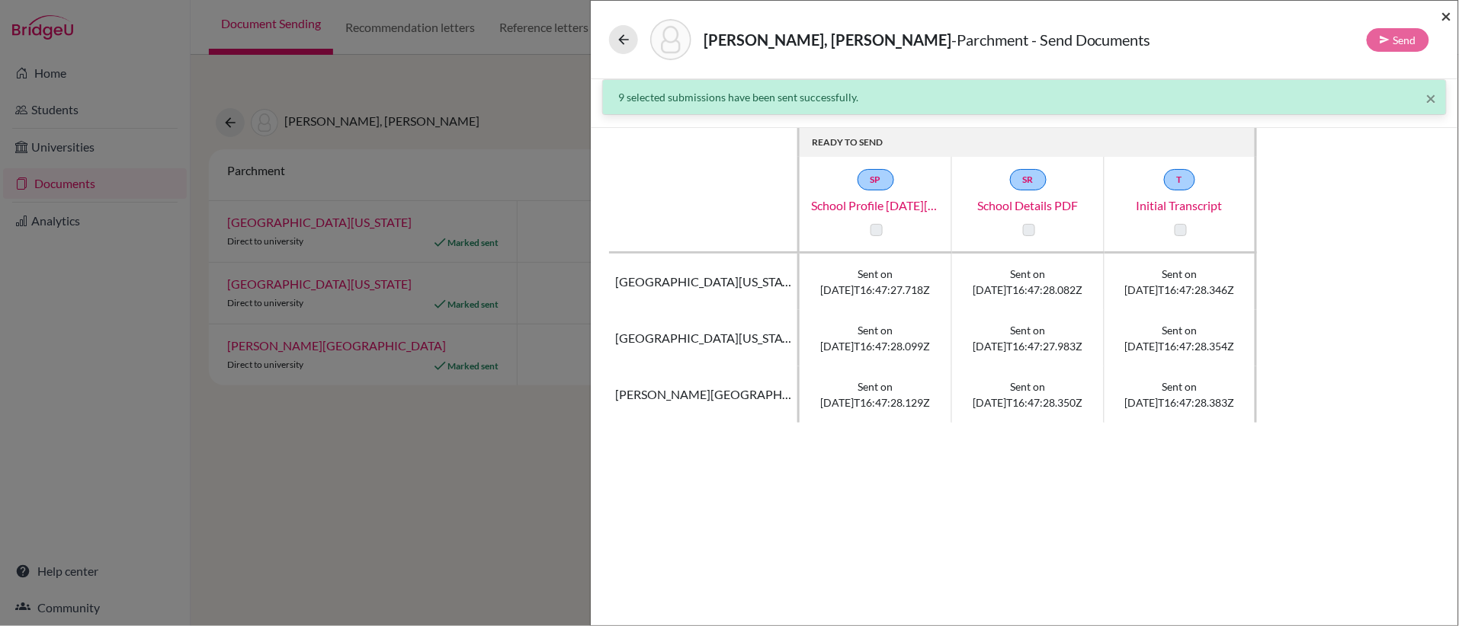
click at [1446, 11] on span "×" at bounding box center [1446, 16] width 11 height 22
